Goal: Transaction & Acquisition: Purchase product/service

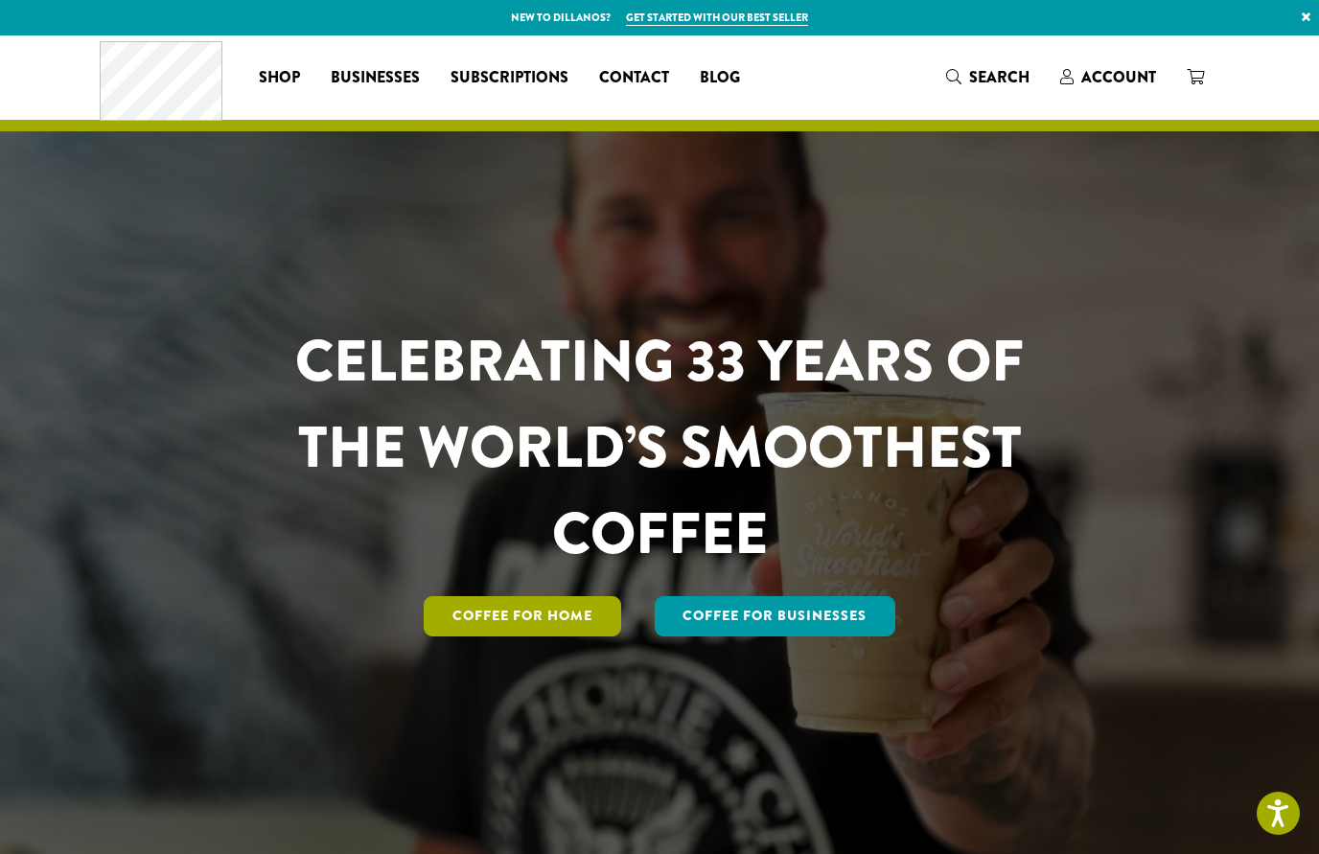
click at [576, 637] on link "Coffee for Home" at bounding box center [522, 616] width 197 height 40
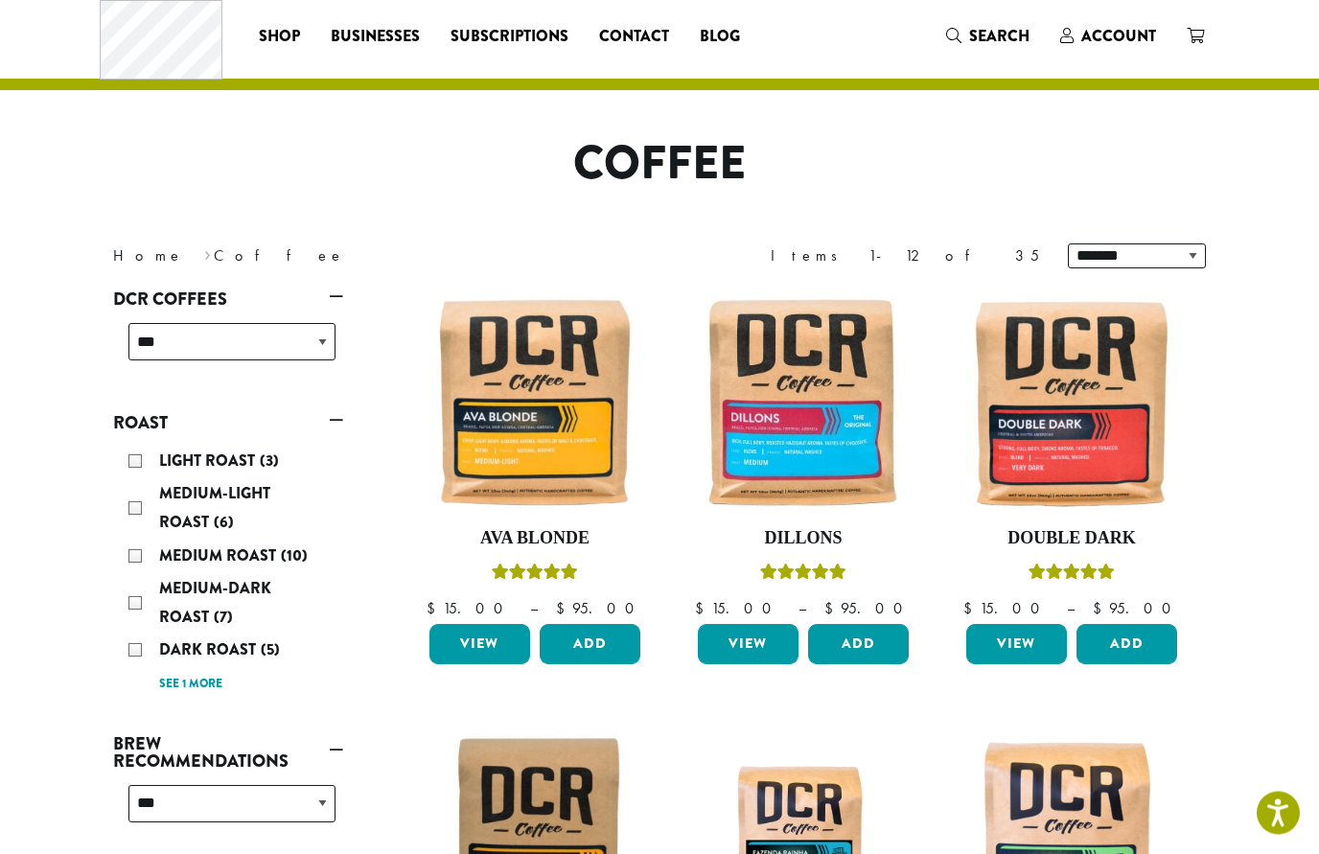
scroll to position [41, 0]
click at [1084, 451] on img at bounding box center [1071, 402] width 220 height 220
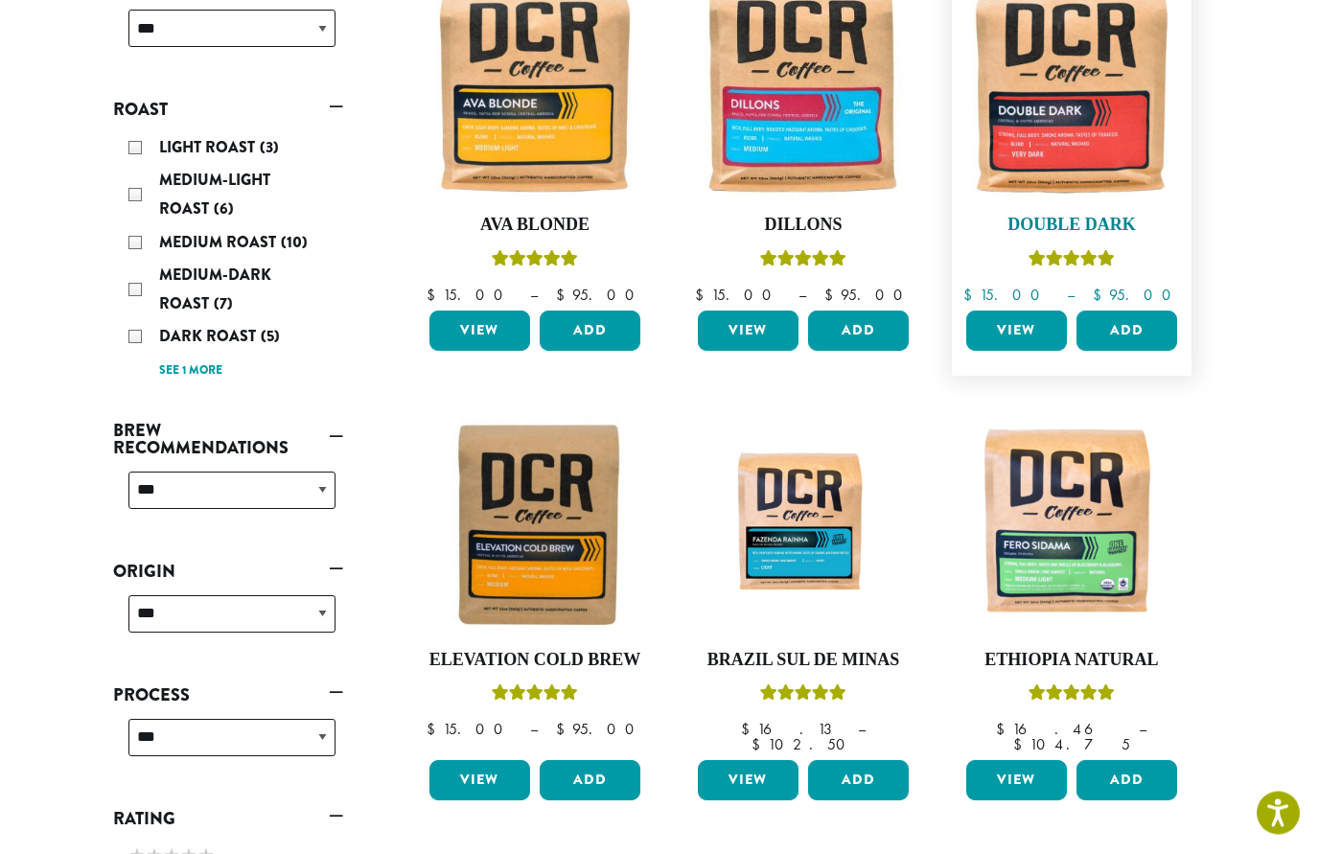
scroll to position [355, 0]
click at [1081, 580] on img at bounding box center [1071, 524] width 220 height 220
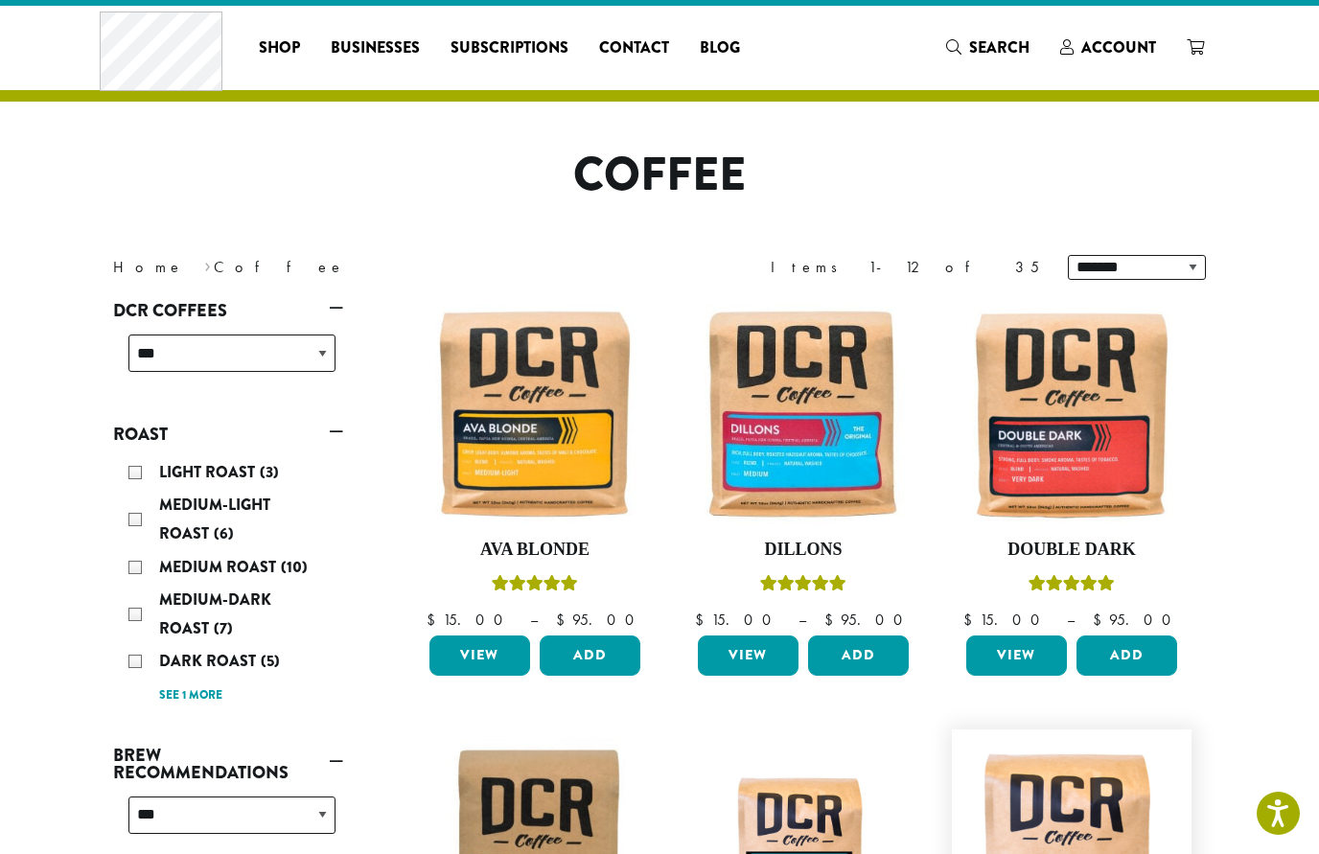
scroll to position [0, 0]
